Goal: Task Accomplishment & Management: Use online tool/utility

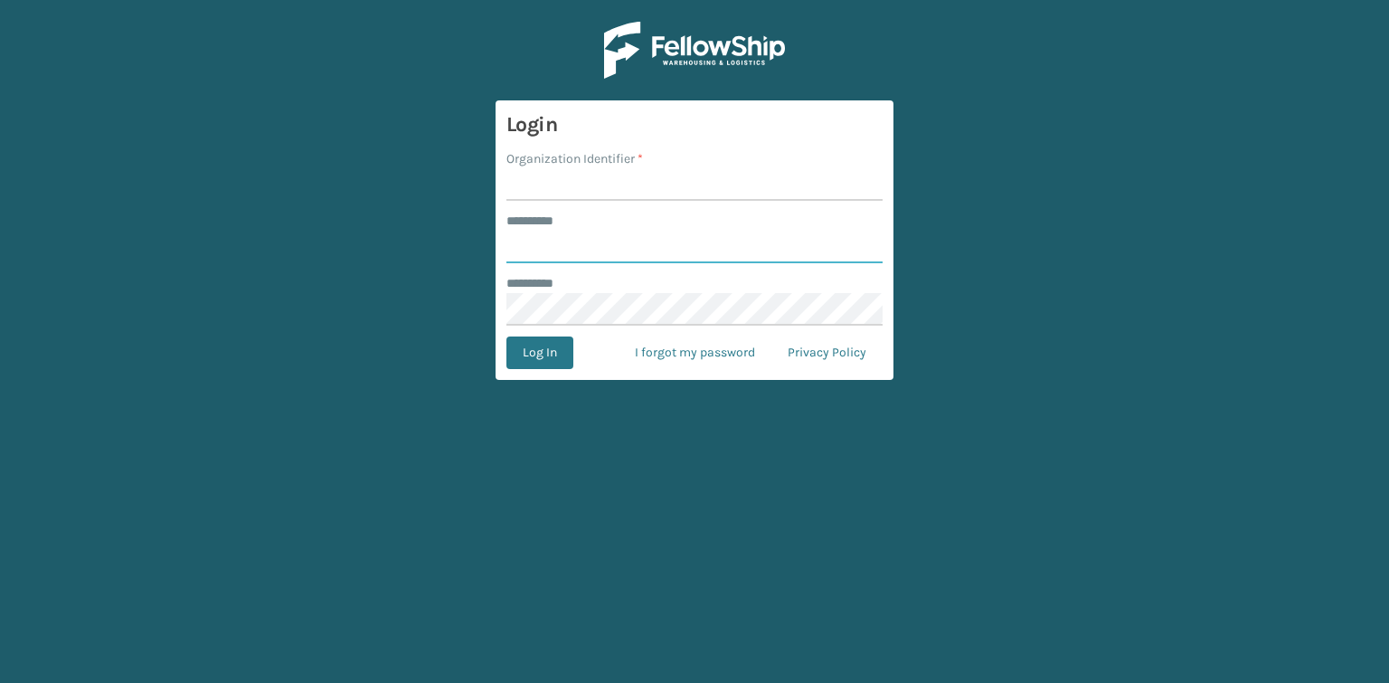
type input "*******"
click at [610, 178] on input "Organization Identifier *" at bounding box center [694, 184] width 376 height 33
type input "REMCO COSTCO"
click at [544, 354] on button "Log In" at bounding box center [539, 352] width 67 height 33
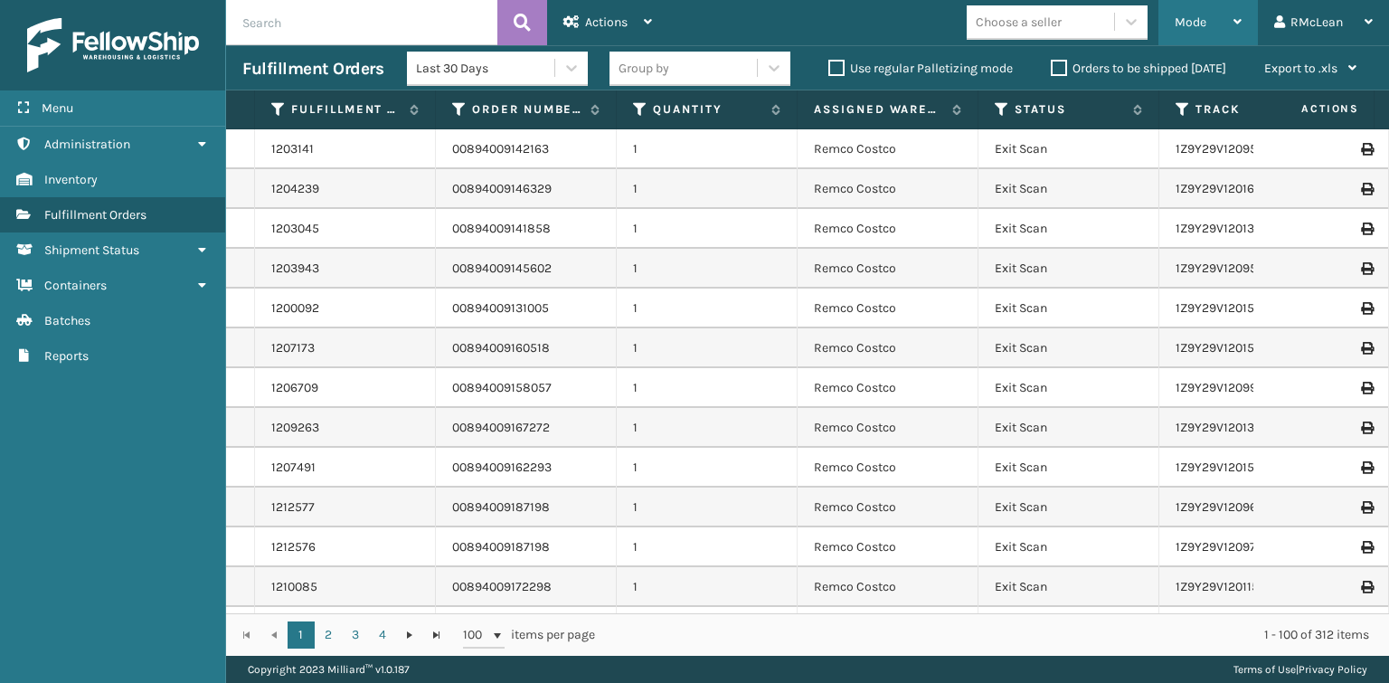
click at [1202, 16] on span "Mode" at bounding box center [1191, 21] width 32 height 15
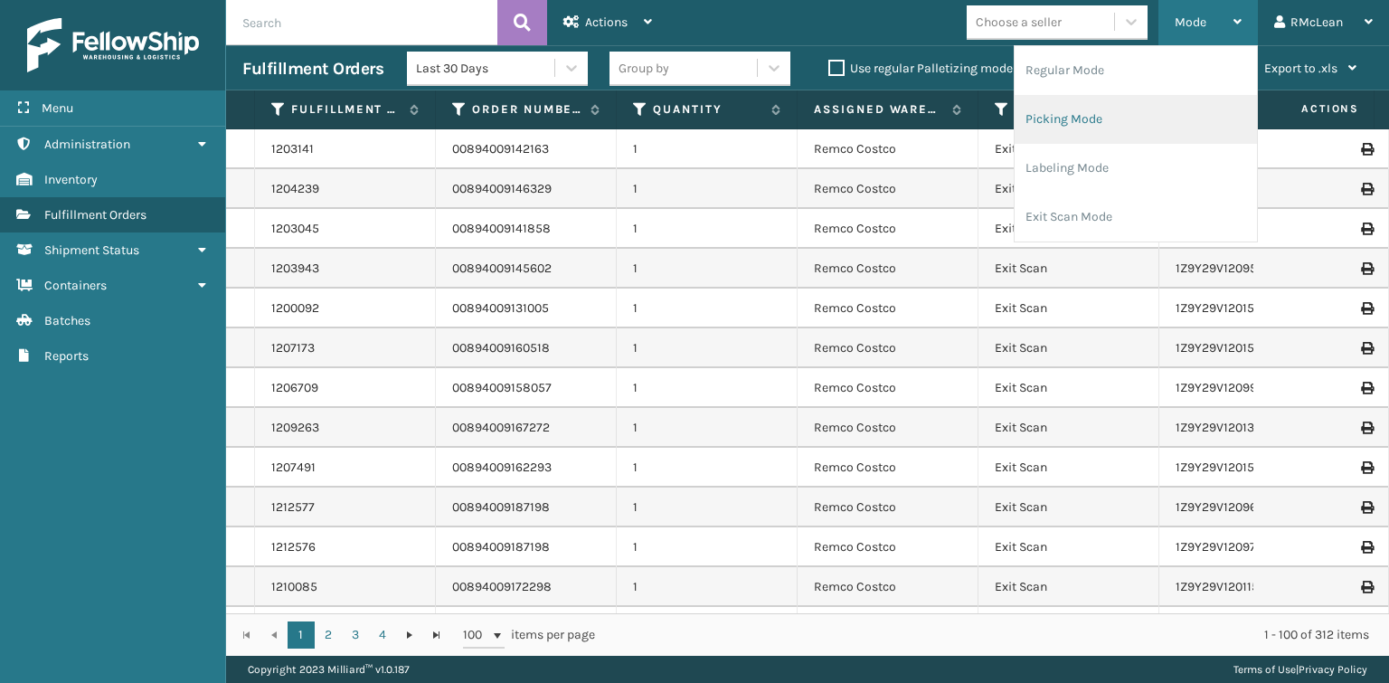
click at [1096, 115] on li "Picking Mode" at bounding box center [1136, 119] width 242 height 49
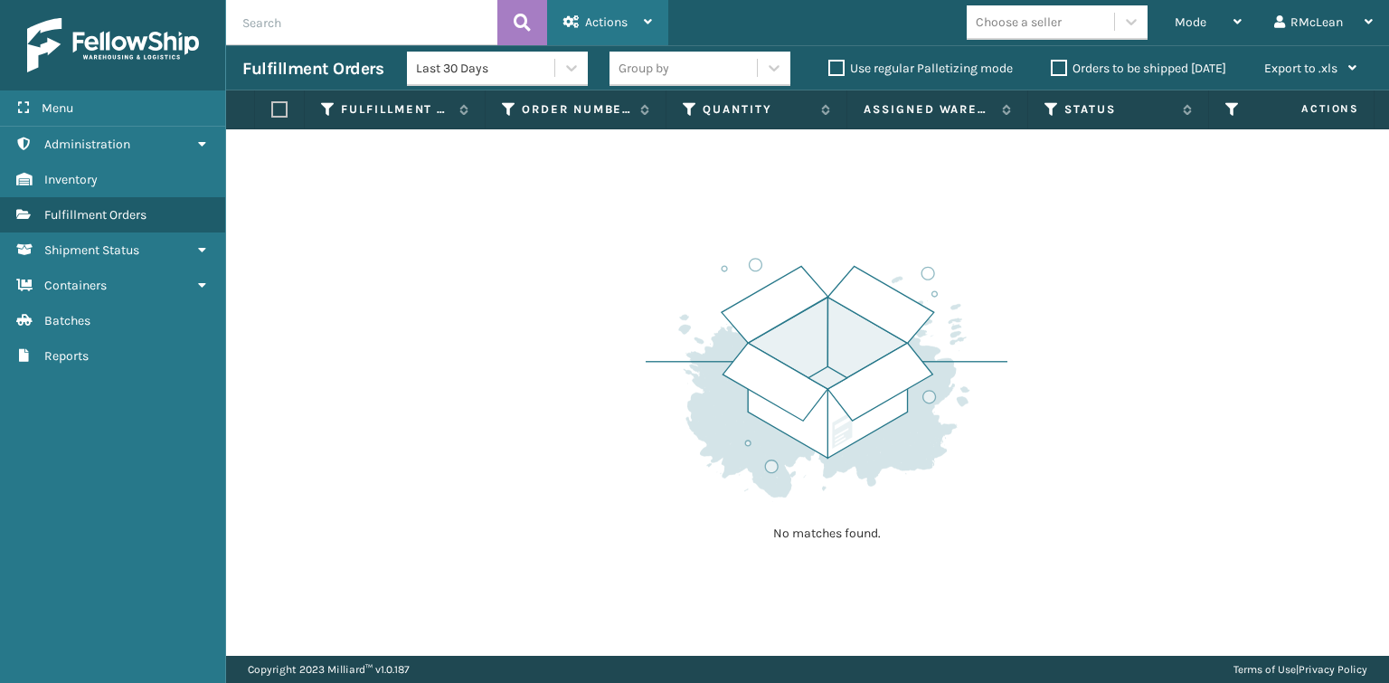
click at [624, 20] on span "Actions" at bounding box center [606, 21] width 42 height 15
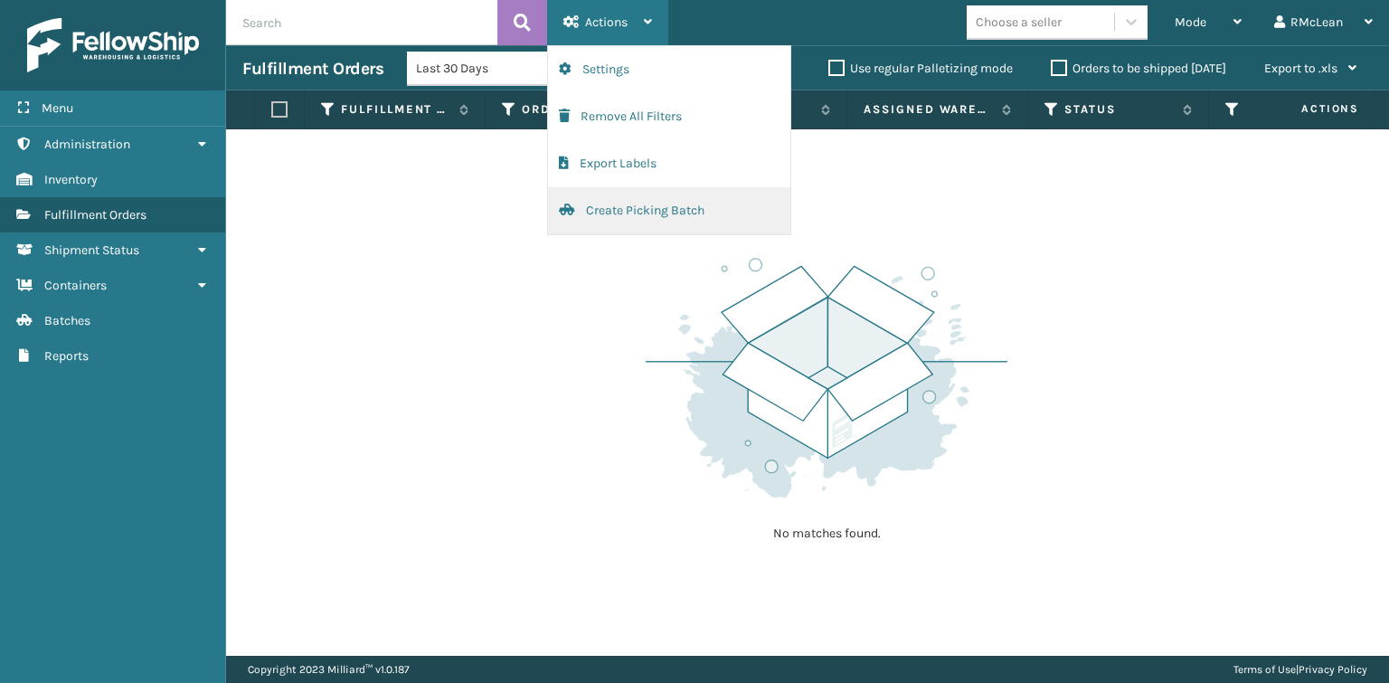
drag, startPoint x: 615, startPoint y: 73, endPoint x: 587, endPoint y: 212, distance: 142.0
click at [587, 212] on button "Create Picking Batch" at bounding box center [669, 210] width 242 height 47
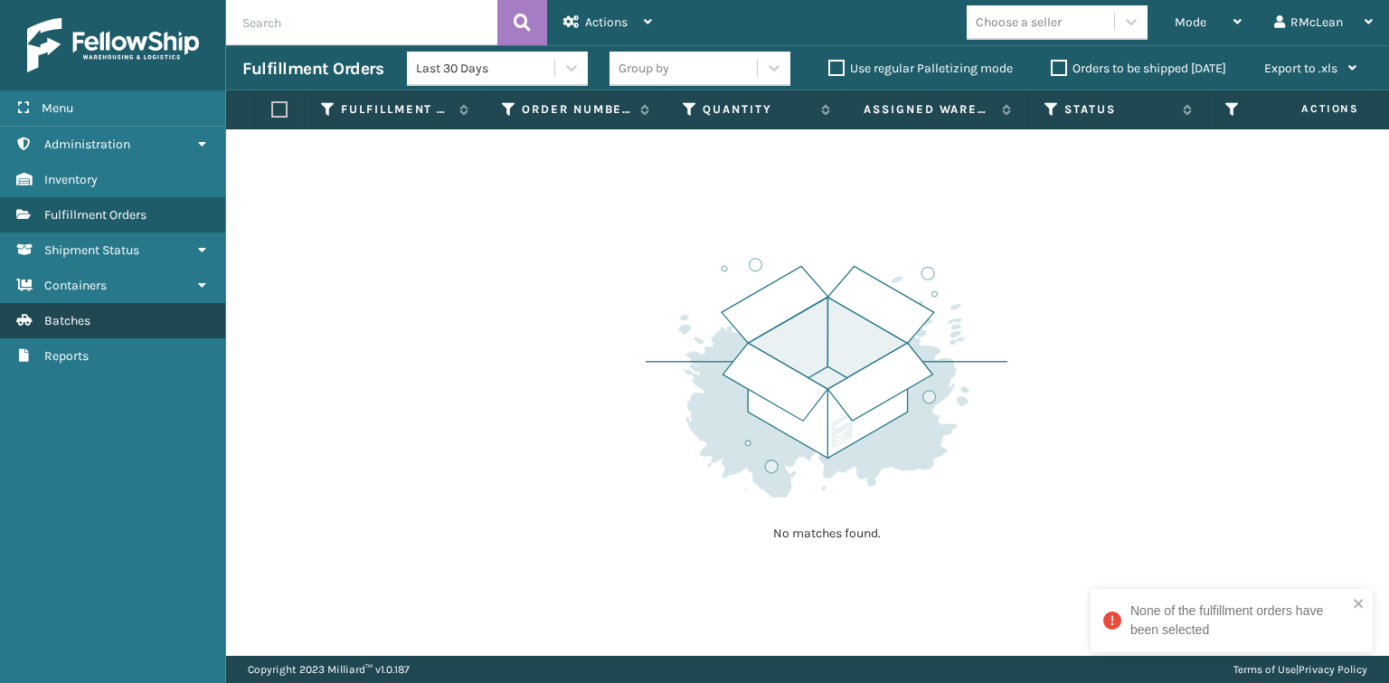
click at [70, 328] on link "Batches" at bounding box center [112, 320] width 225 height 35
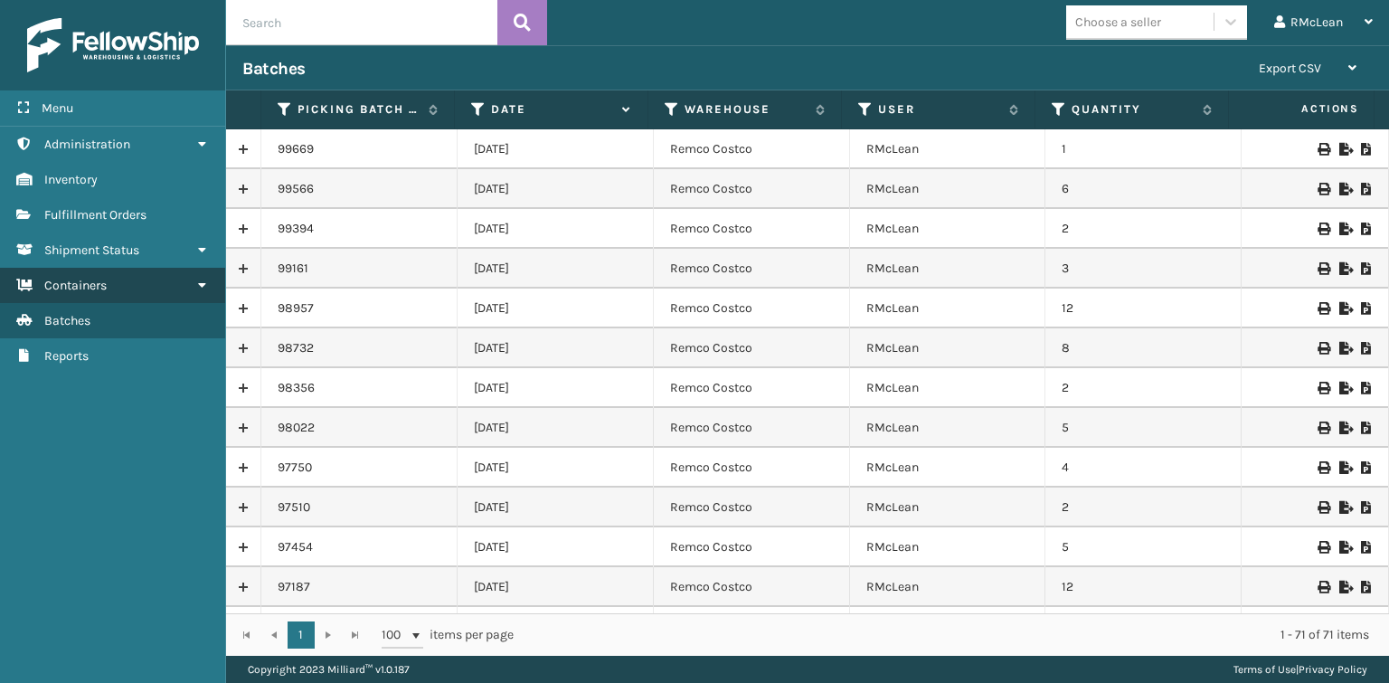
click at [127, 297] on link "Containers" at bounding box center [112, 285] width 225 height 35
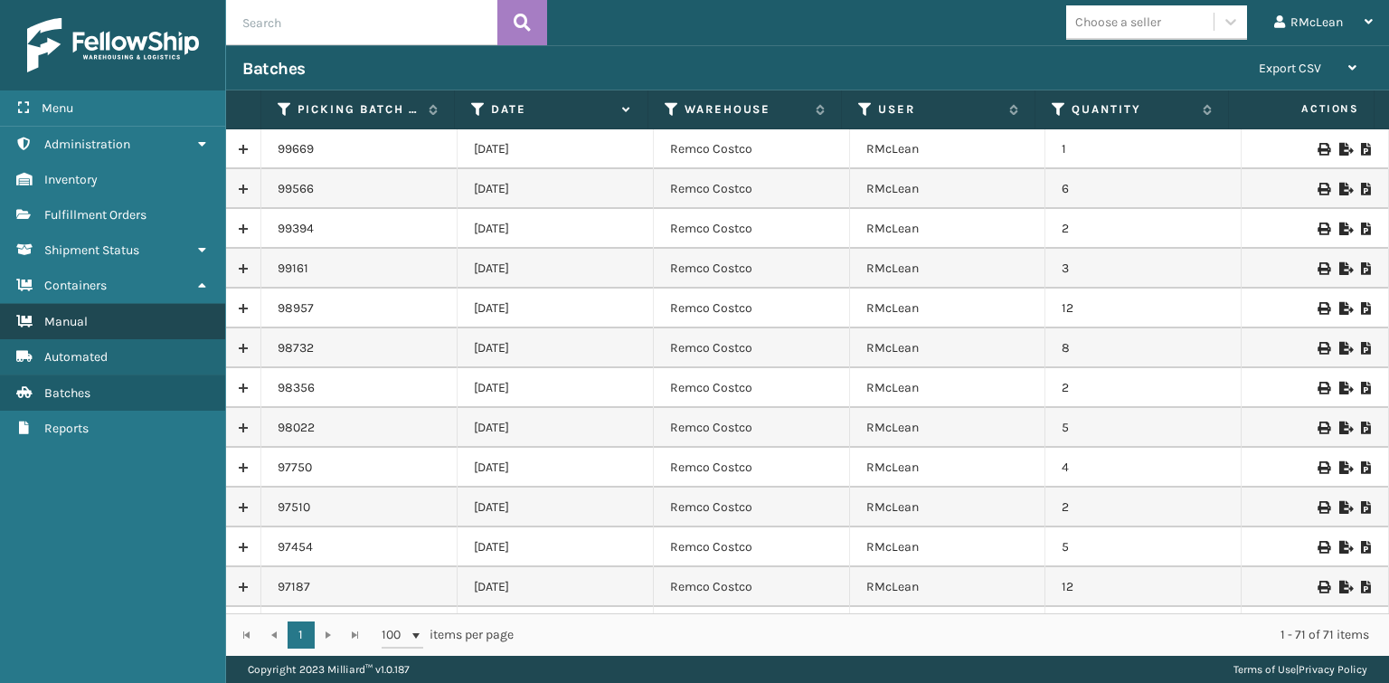
click at [116, 320] on link "Manual" at bounding box center [112, 321] width 225 height 35
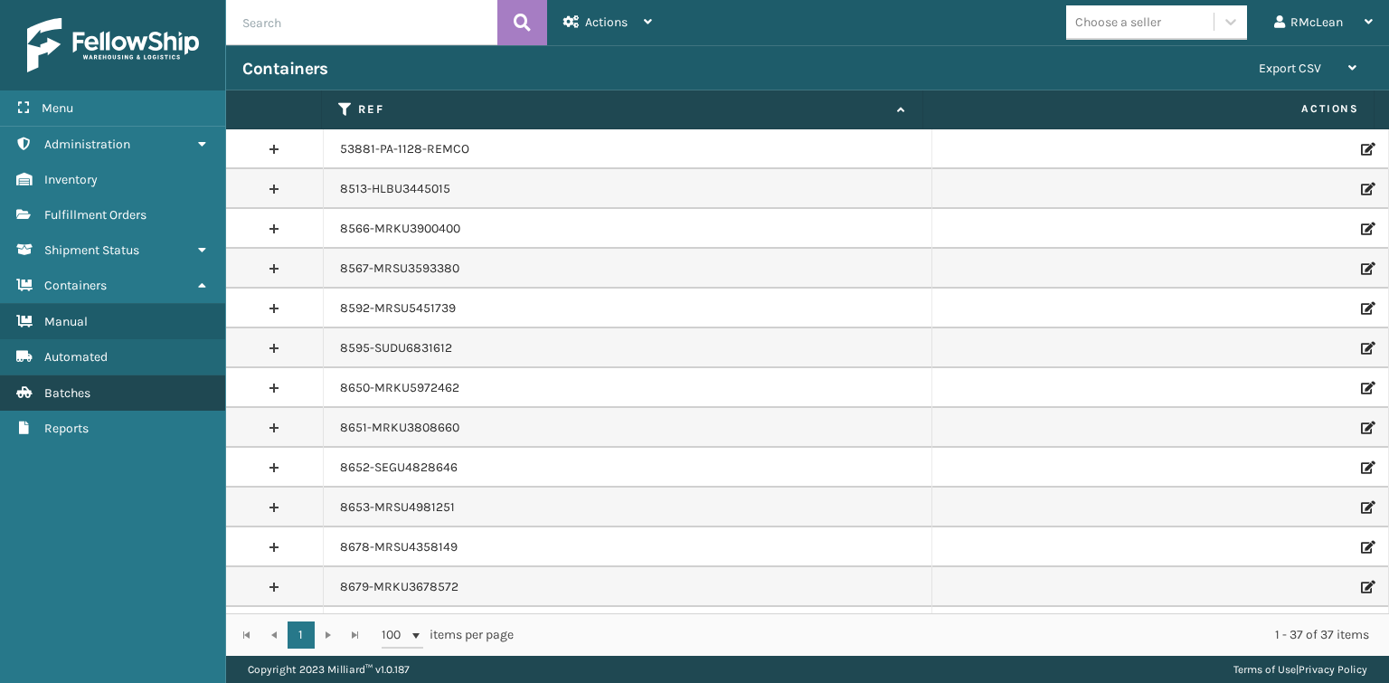
click at [82, 393] on span "Batches" at bounding box center [67, 392] width 46 height 15
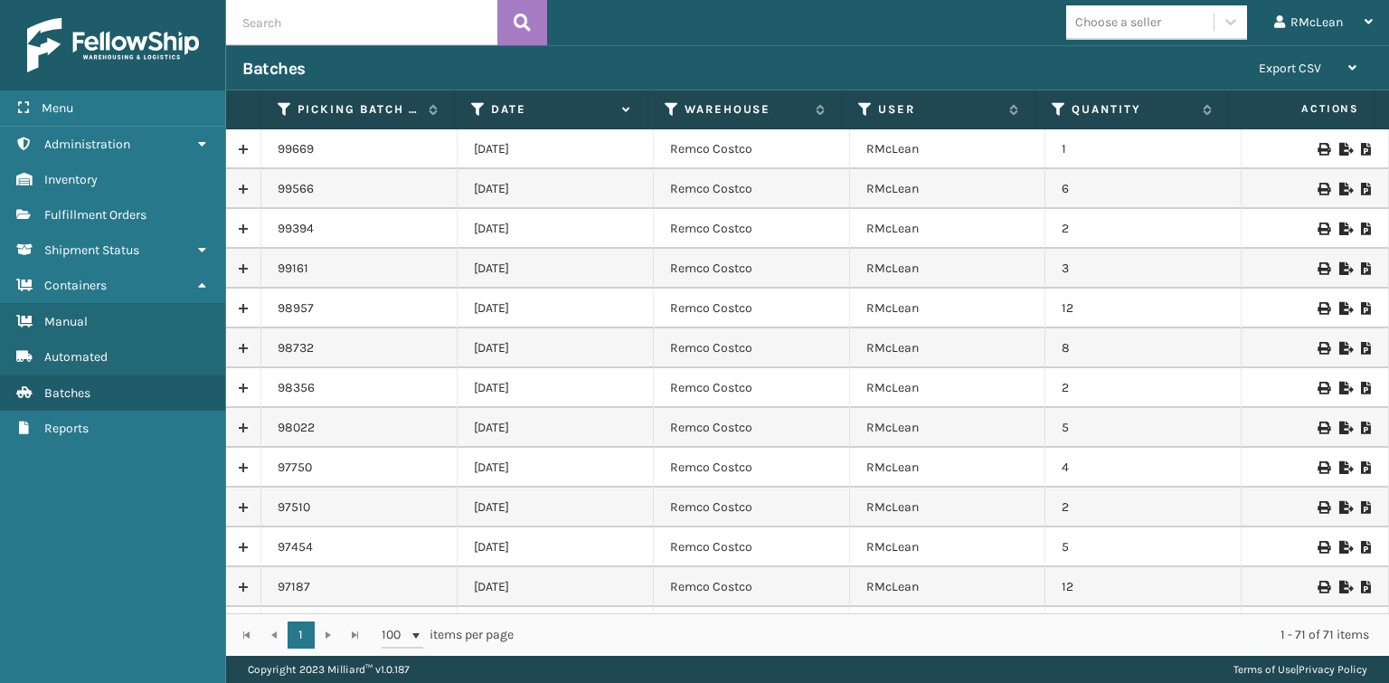
click at [1339, 146] on icon at bounding box center [1344, 149] width 11 height 13
click at [290, 142] on td "99669" at bounding box center [359, 149] width 196 height 40
copy td "99669"
click at [119, 215] on span "Fulfillment Orders" at bounding box center [95, 214] width 102 height 15
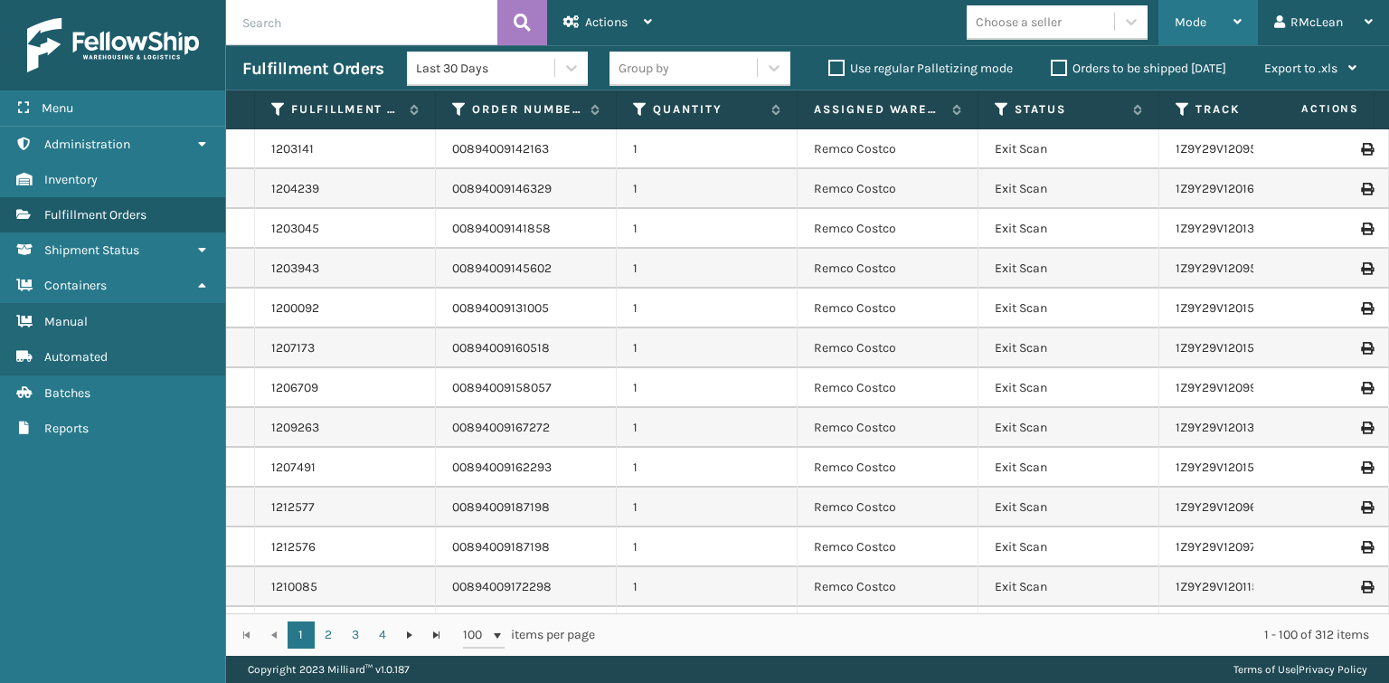
click at [1198, 24] on span "Mode" at bounding box center [1191, 21] width 32 height 15
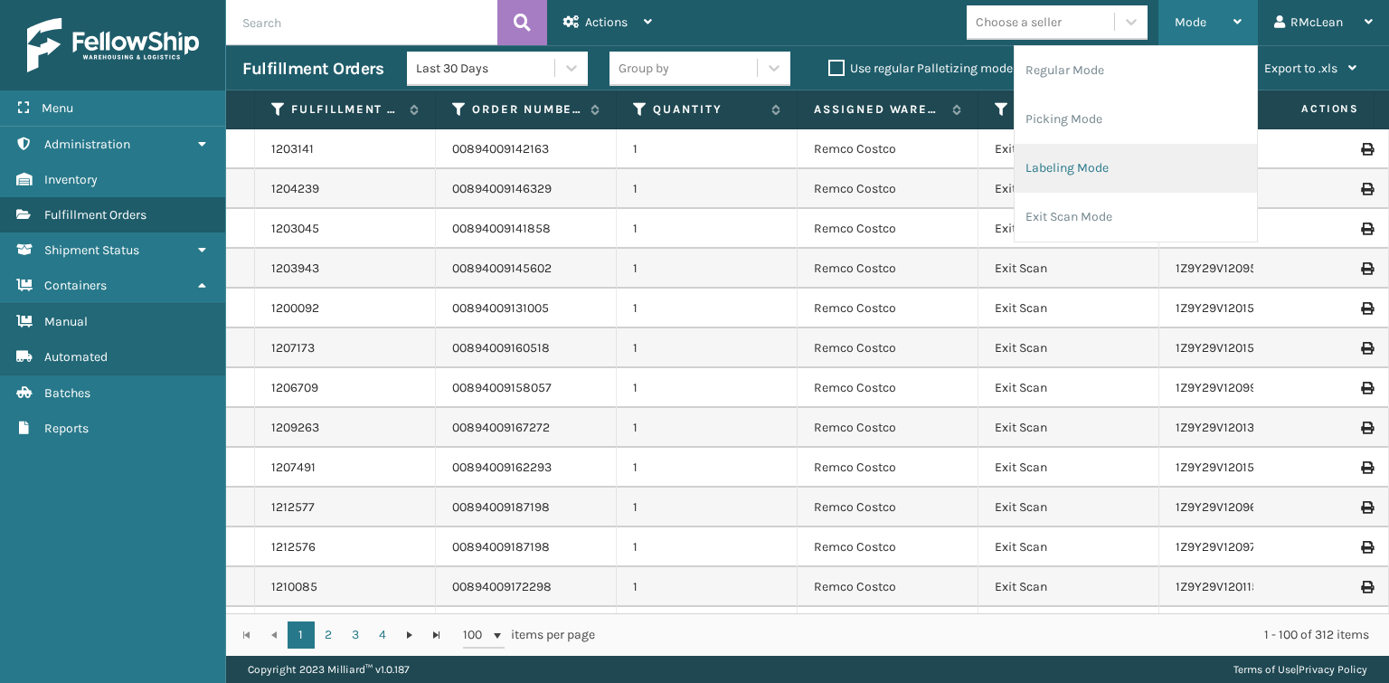
click at [1130, 169] on li "Labeling Mode" at bounding box center [1136, 168] width 242 height 49
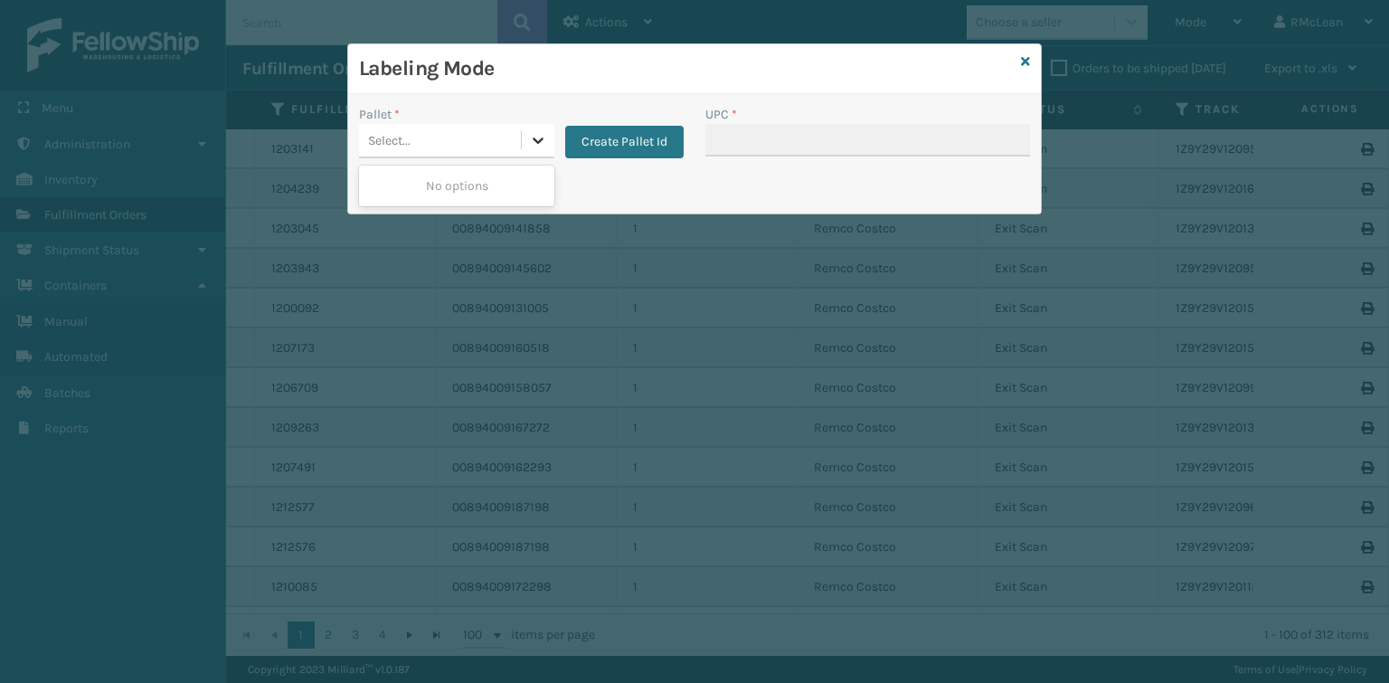
click at [542, 139] on icon at bounding box center [538, 140] width 18 height 18
click at [632, 143] on button "Create Pallet Id" at bounding box center [624, 142] width 118 height 33
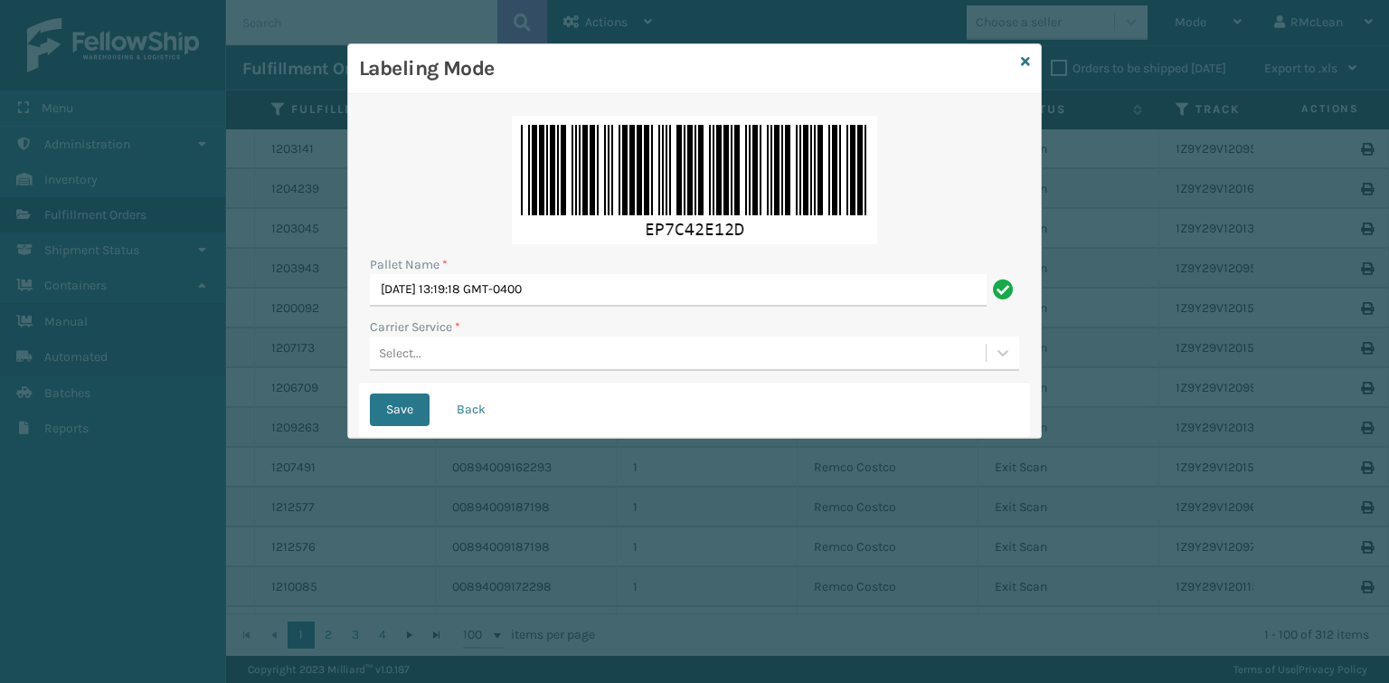
click at [488, 363] on div "Select..." at bounding box center [678, 353] width 616 height 30
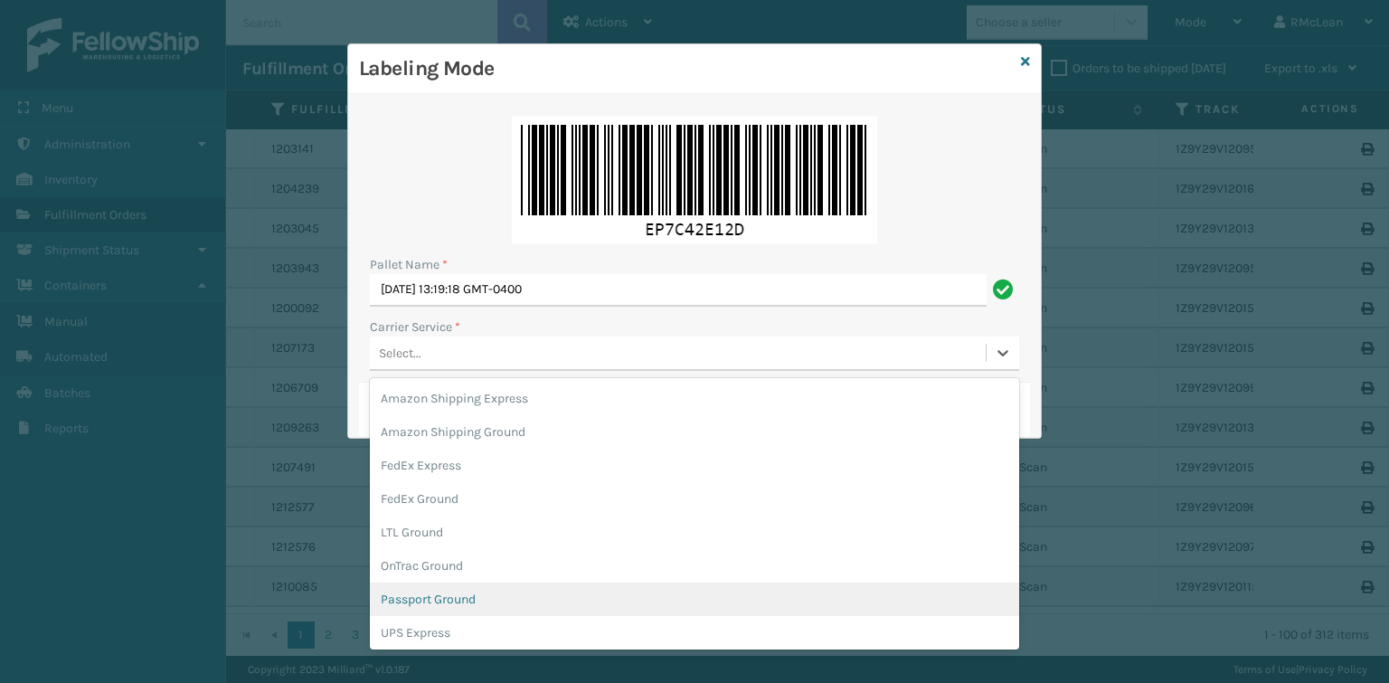
scroll to position [104, 0]
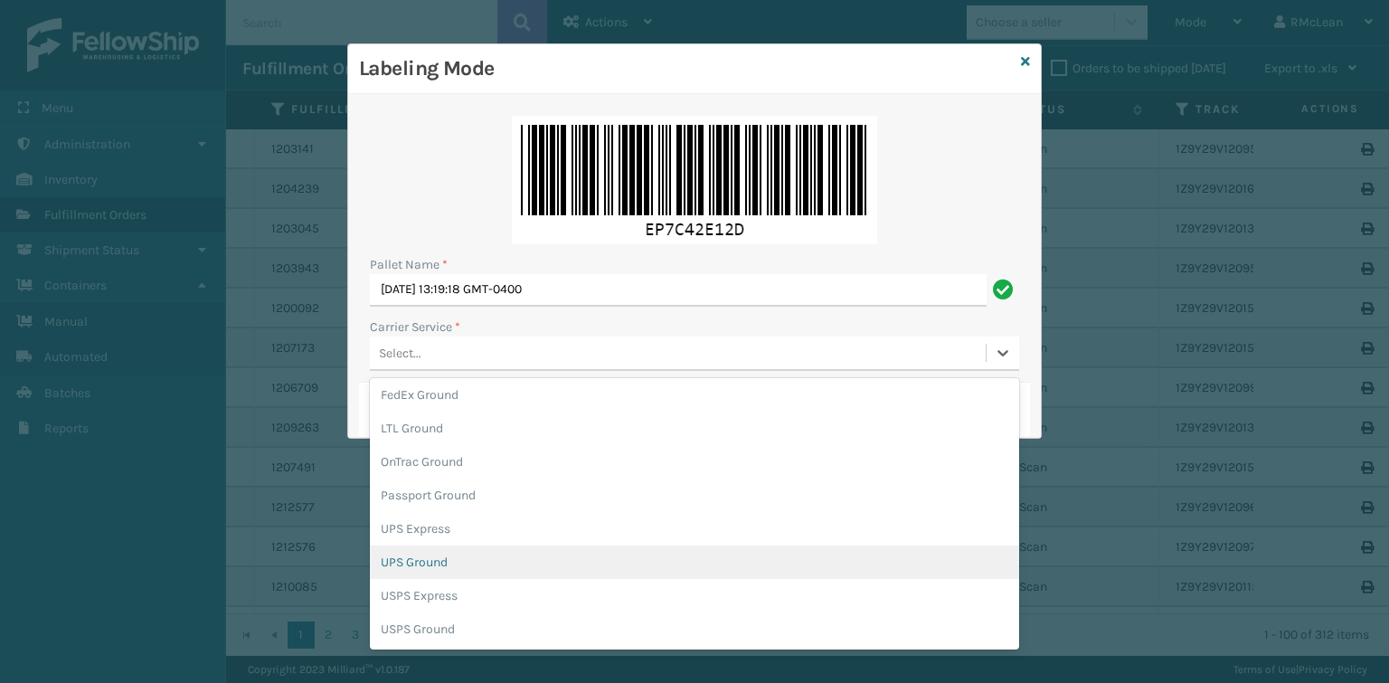
click at [416, 561] on div "UPS Ground" at bounding box center [694, 561] width 649 height 33
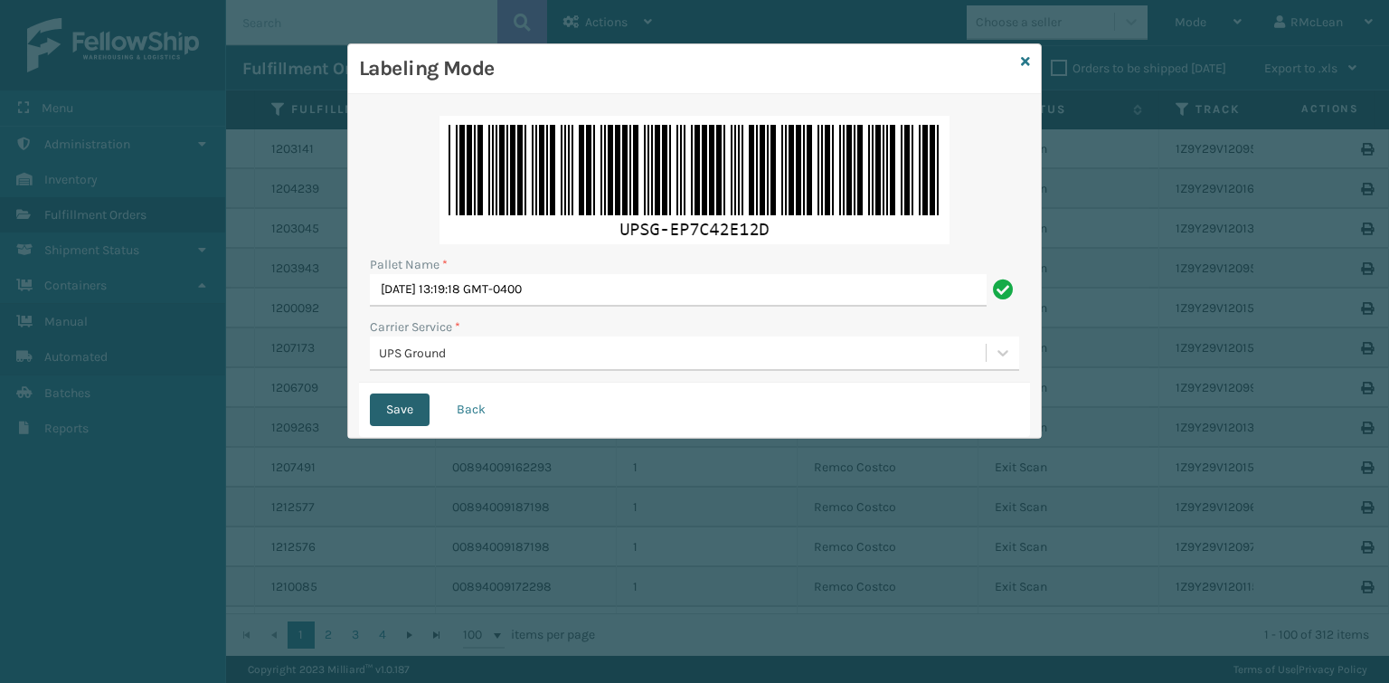
click at [383, 421] on button "Save" at bounding box center [400, 409] width 60 height 33
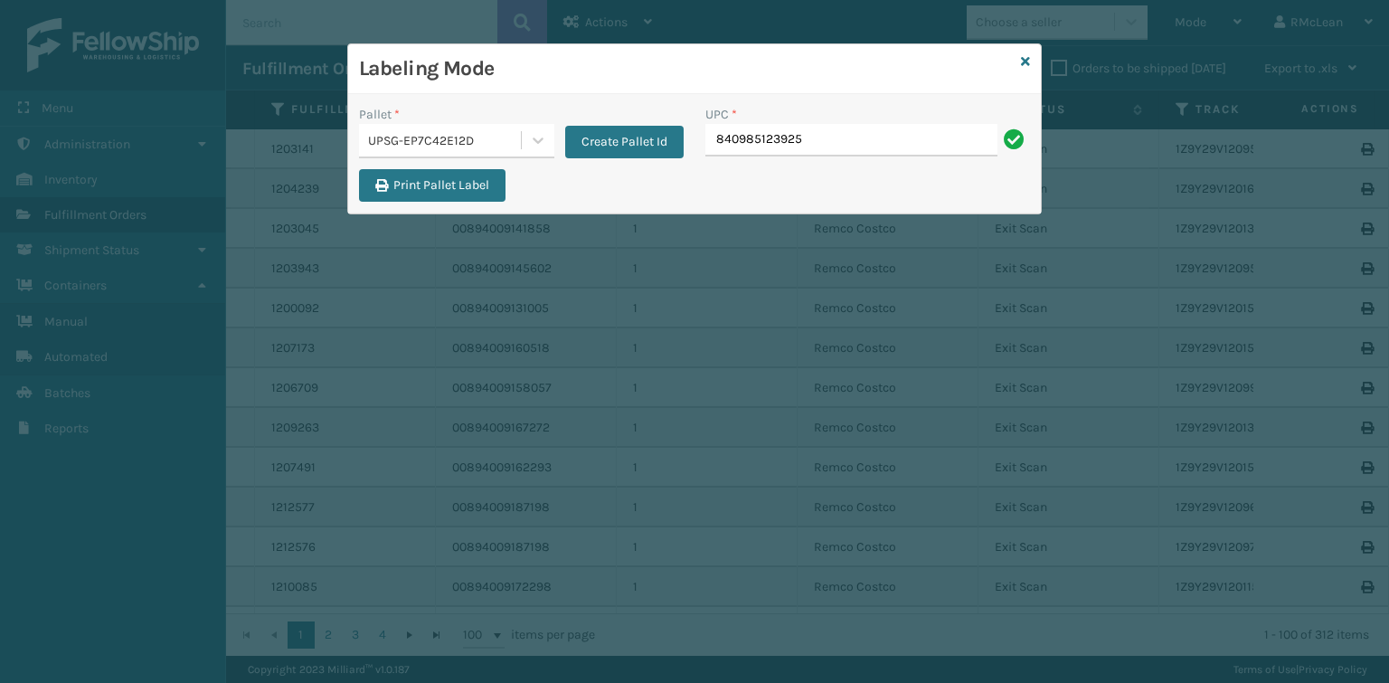
type input "840985123925"
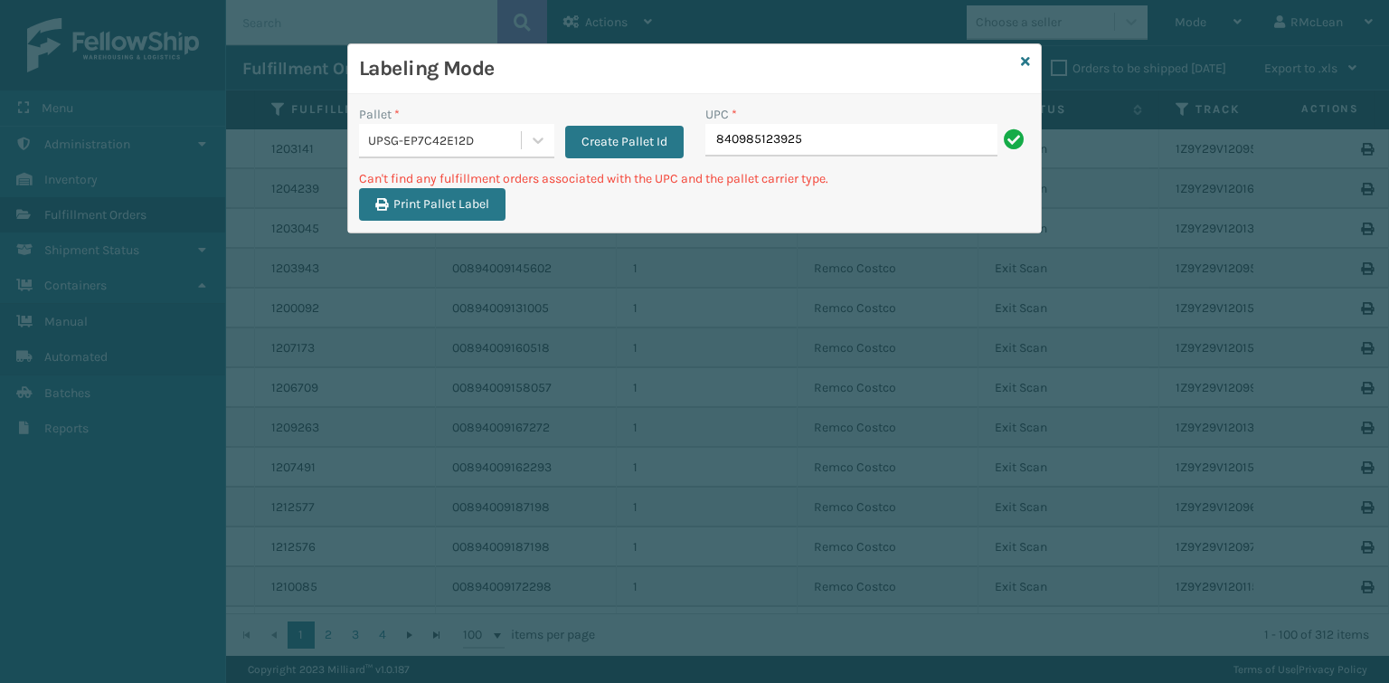
click at [1032, 62] on div "Labeling Mode" at bounding box center [694, 69] width 693 height 50
click at [1022, 60] on icon at bounding box center [1025, 61] width 9 height 13
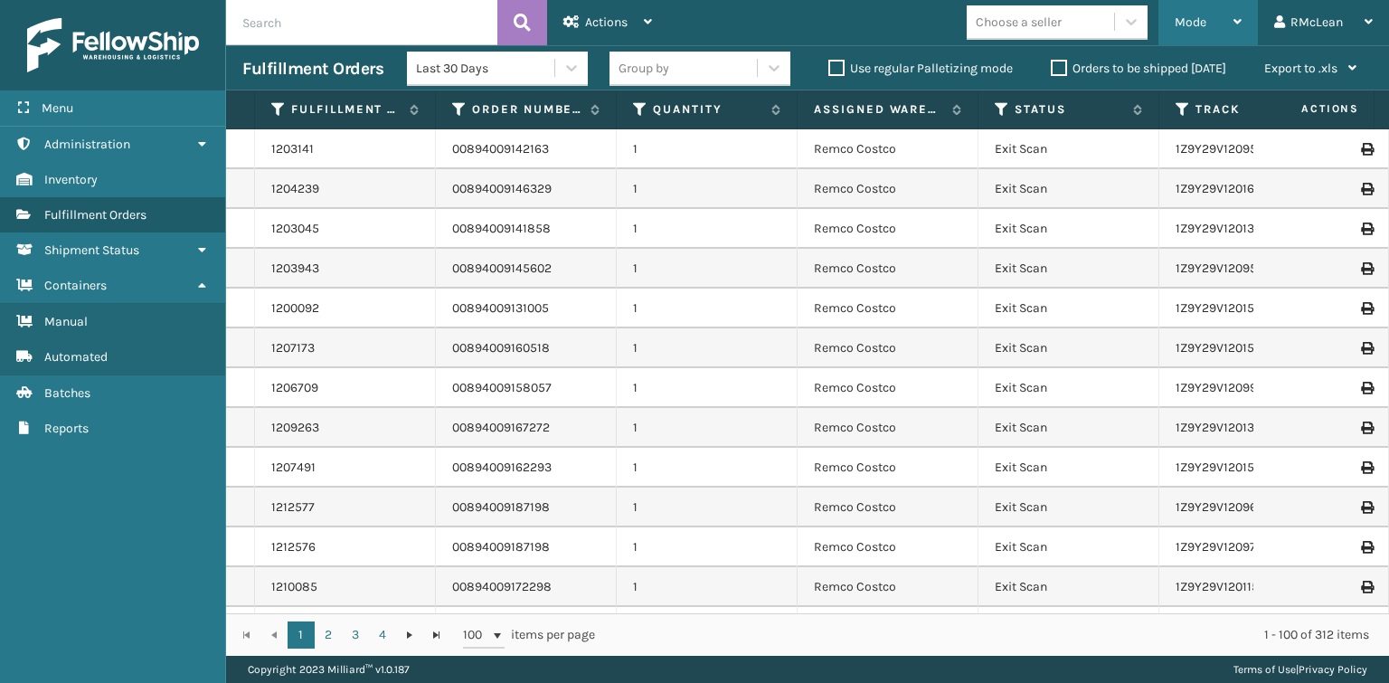
click at [1191, 20] on span "Mode" at bounding box center [1191, 21] width 32 height 15
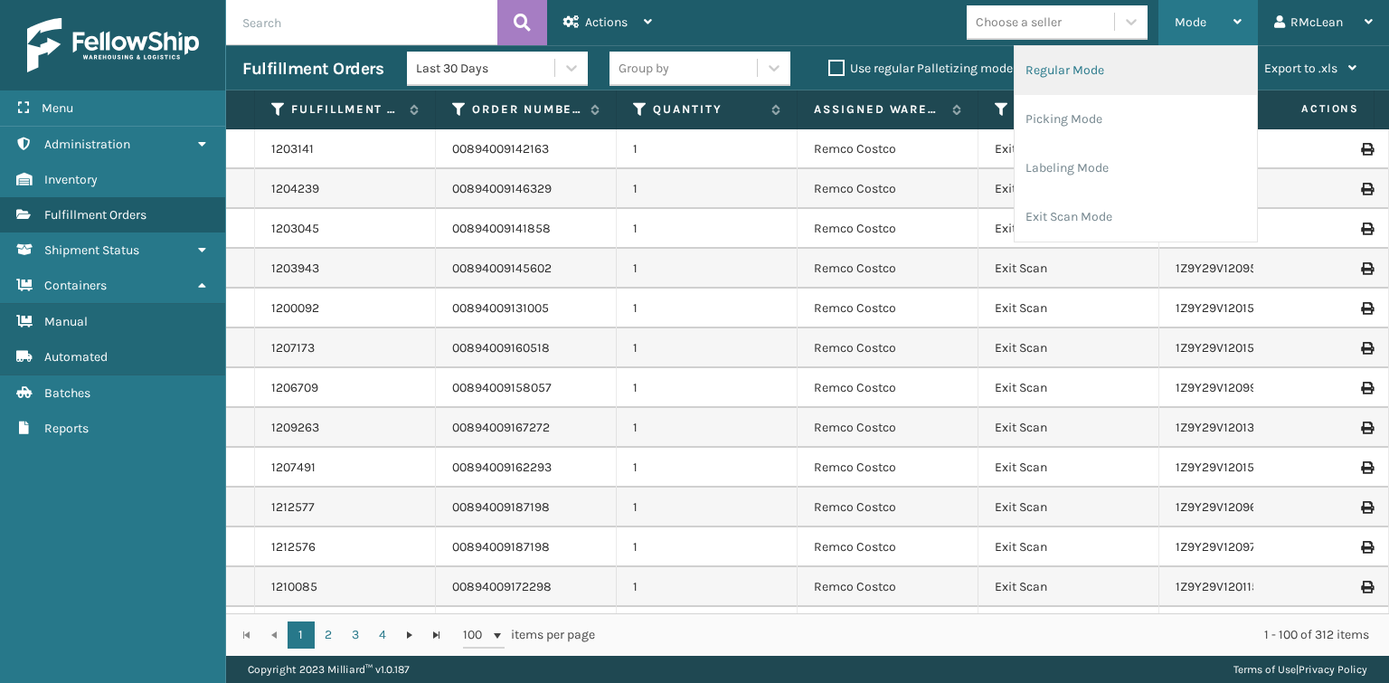
click at [1073, 68] on li "Regular Mode" at bounding box center [1136, 70] width 242 height 49
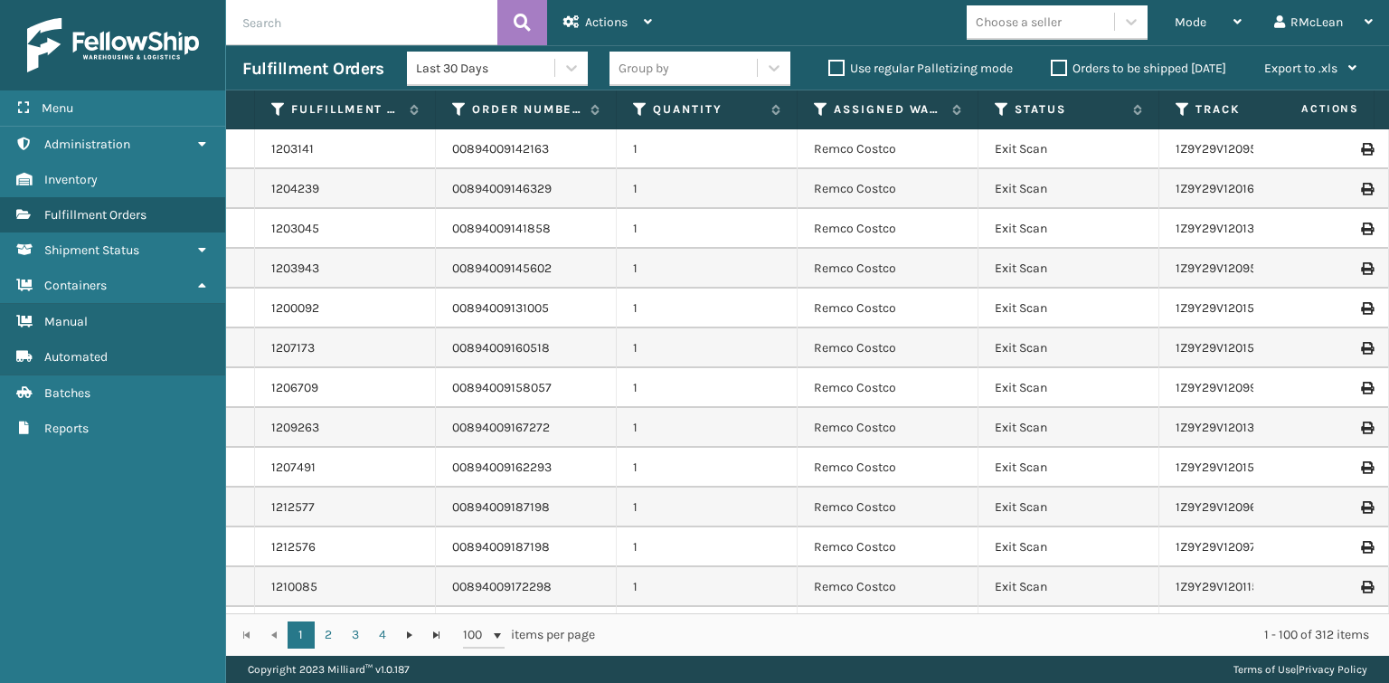
click at [1058, 70] on label "Orders to be shipped [DATE]" at bounding box center [1138, 68] width 175 height 15
click at [1052, 70] on input "Orders to be shipped [DATE]" at bounding box center [1051, 64] width 1 height 12
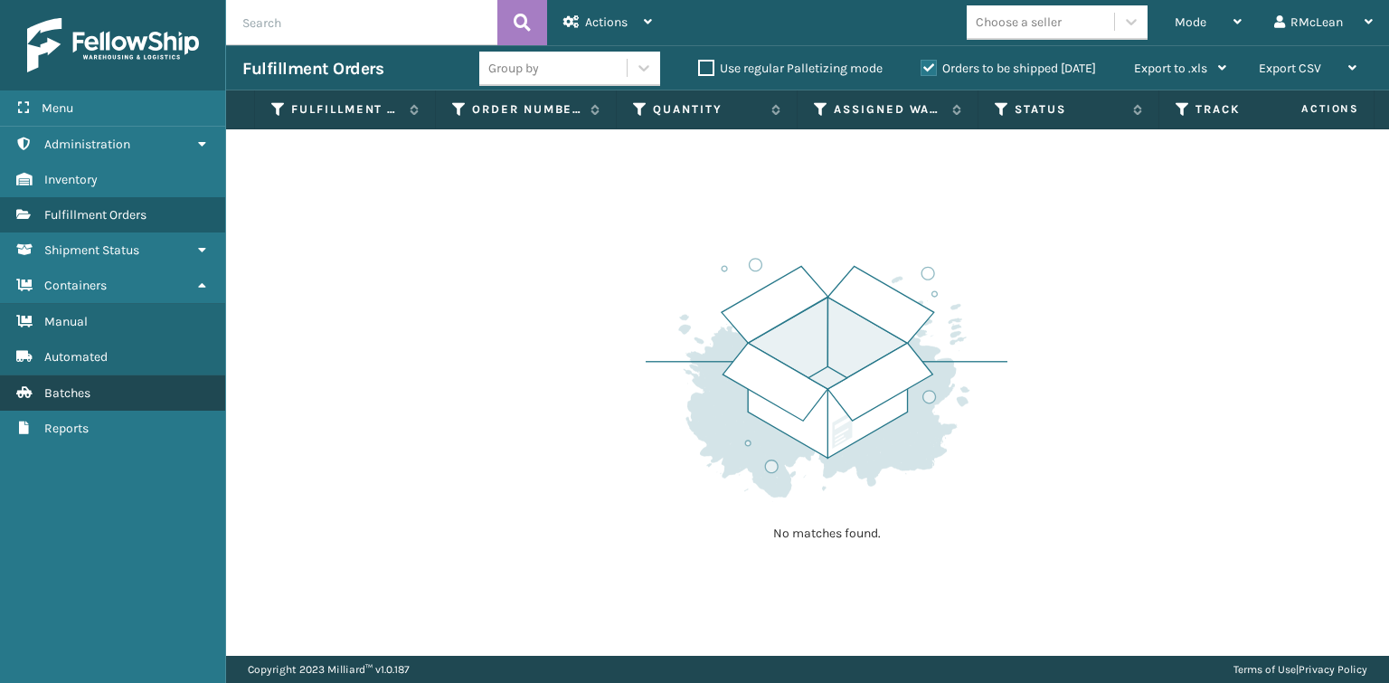
click at [115, 391] on link "Batches" at bounding box center [112, 392] width 225 height 35
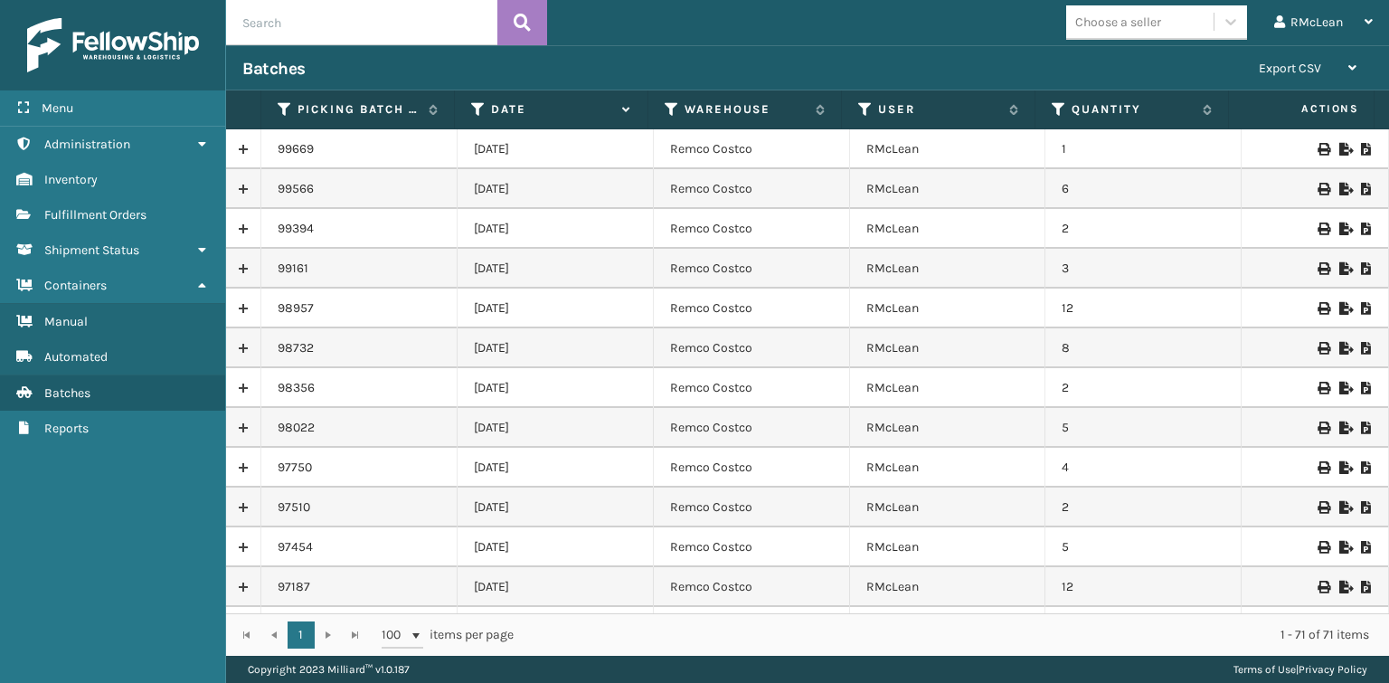
click at [1317, 149] on icon at bounding box center [1322, 149] width 11 height 13
click at [1317, 150] on icon at bounding box center [1322, 149] width 11 height 13
